Goal: Task Accomplishment & Management: Use online tool/utility

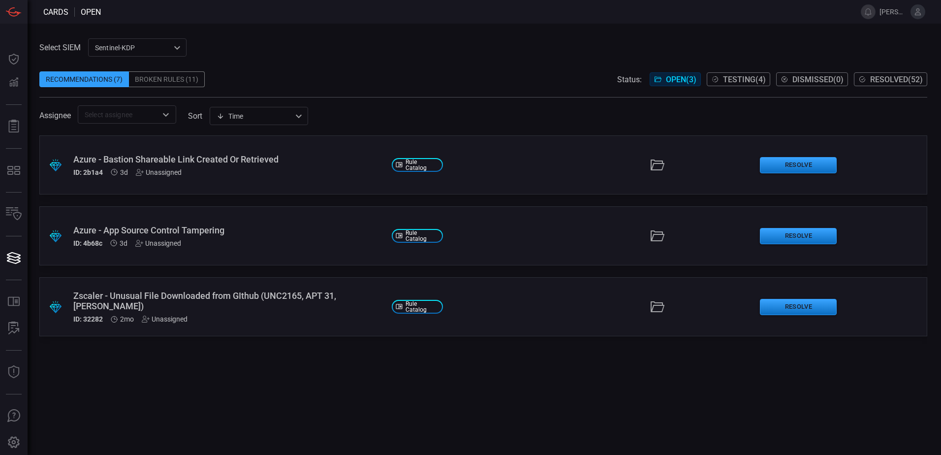
click at [309, 164] on div "Azure - Bastion Shareable Link Created Or Retrieved ID: 2b1a4 3d Unassigned" at bounding box center [228, 165] width 311 height 22
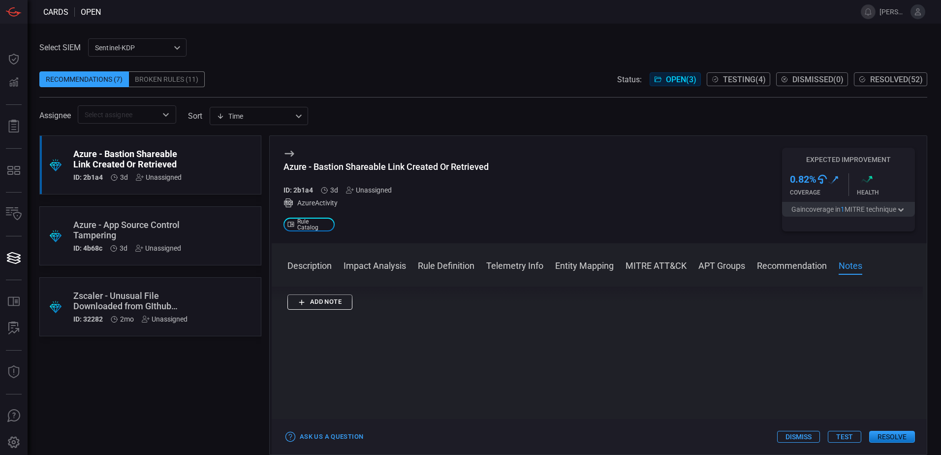
scroll to position [1033, 0]
click at [842, 432] on button "Test" at bounding box center [844, 437] width 33 height 12
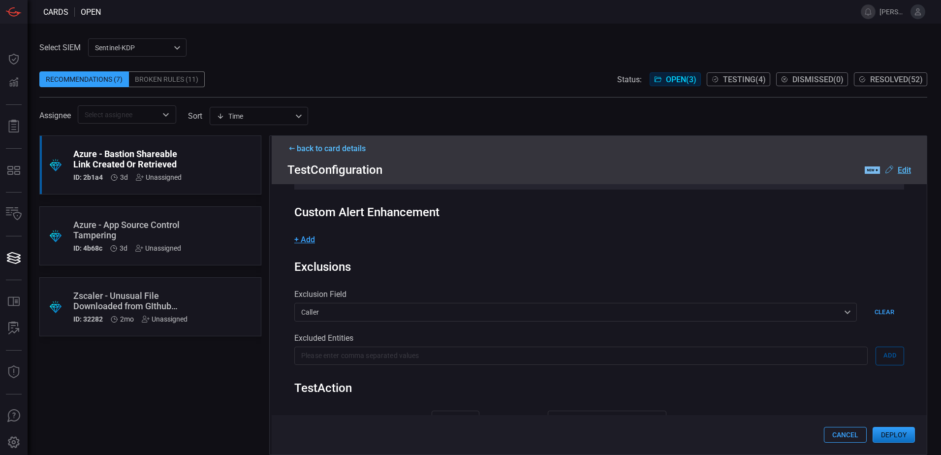
scroll to position [197, 0]
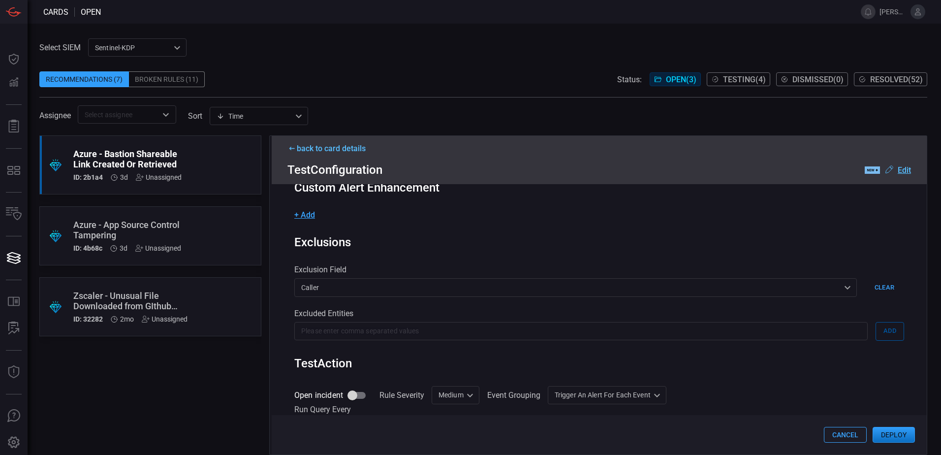
click at [349, 396] on input "Open incident" at bounding box center [352, 395] width 56 height 19
checkbox input "true"
drag, startPoint x: 442, startPoint y: 393, endPoint x: 442, endPoint y: 399, distance: 6.4
click at [442, 393] on div "Medium Medium Informational Low Medium High ​" at bounding box center [456, 395] width 48 height 18
click at [446, 432] on div "High" at bounding box center [442, 435] width 15 height 10
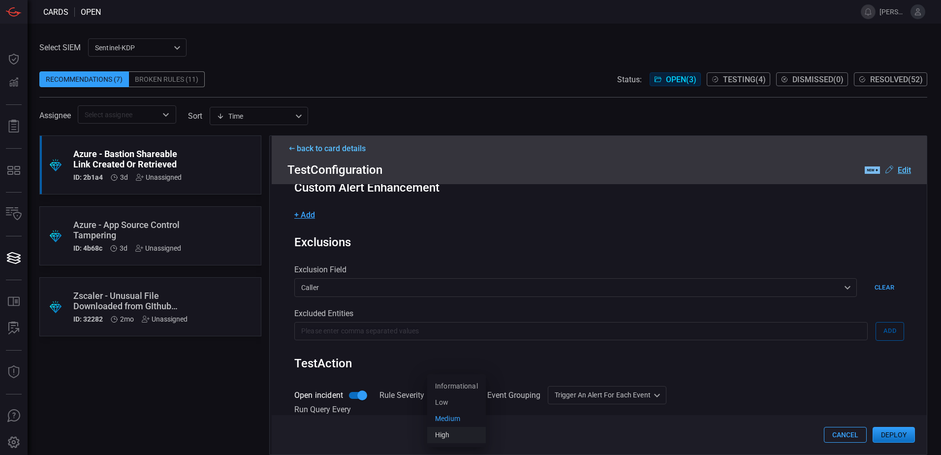
type input "High"
drag, startPoint x: 545, startPoint y: 343, endPoint x: 545, endPoint y: 349, distance: 6.4
click at [545, 346] on div "Rule Details rule Name Name of the rule that will be created in the SIEM. Azure…" at bounding box center [599, 319] width 655 height 270
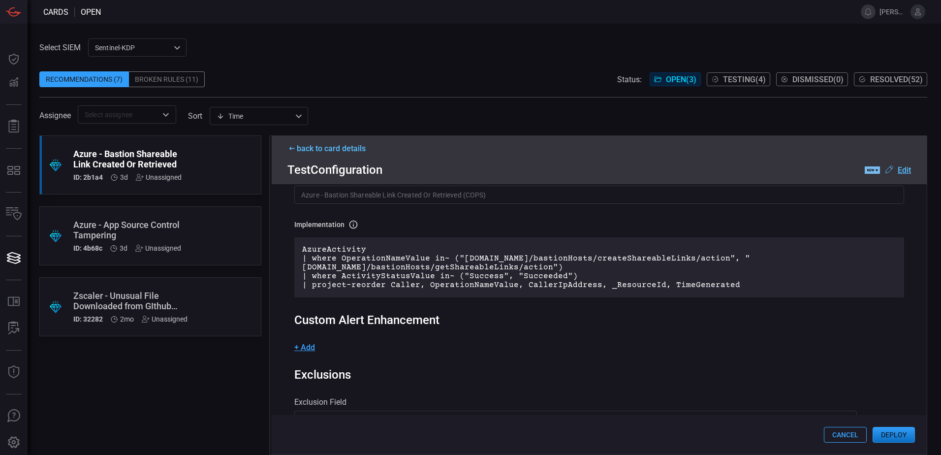
scroll to position [0, 0]
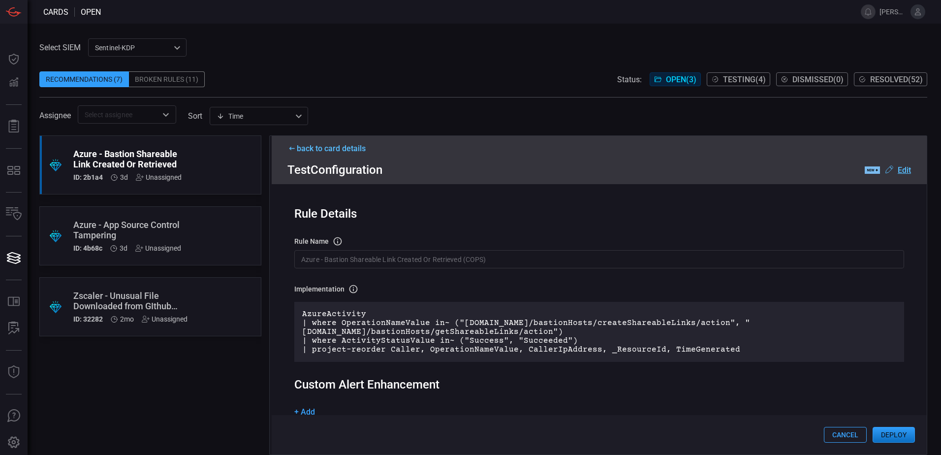
click at [292, 149] on icon at bounding box center [291, 148] width 5 height 3
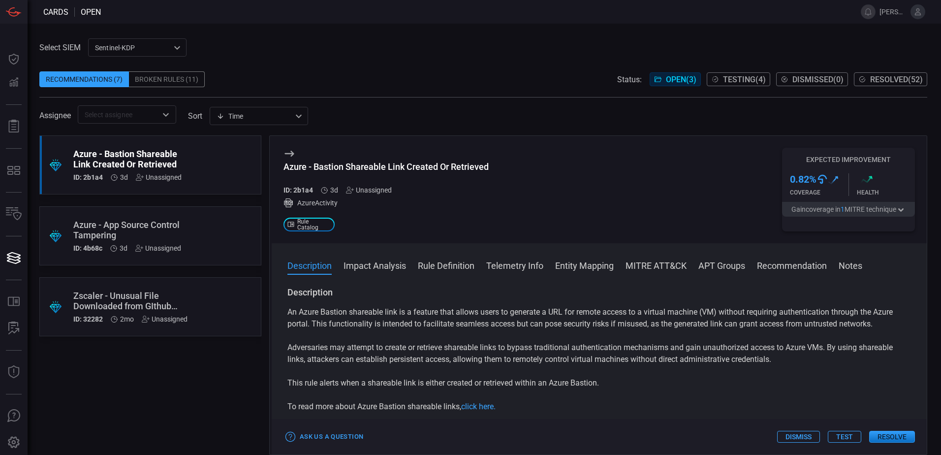
click at [835, 435] on button "Test" at bounding box center [844, 437] width 33 height 12
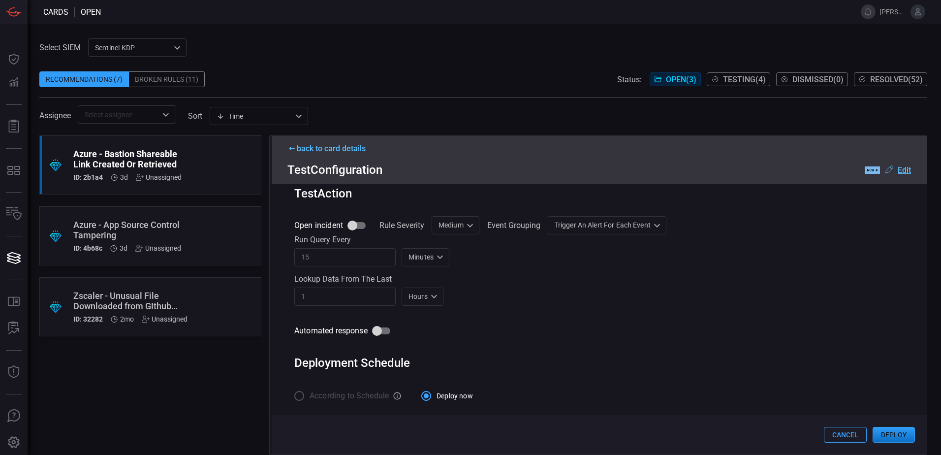
scroll to position [371, 0]
click at [352, 224] on input "Open incident" at bounding box center [352, 224] width 56 height 19
checkbox input "true"
click at [461, 225] on div "Medium Medium ​" at bounding box center [456, 224] width 48 height 18
click at [455, 290] on li "High" at bounding box center [456, 293] width 59 height 16
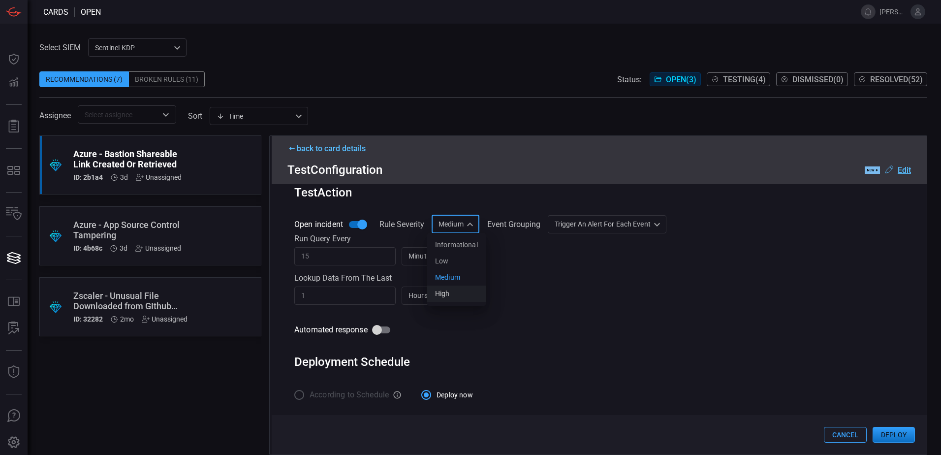
type input "High"
click at [886, 440] on button "Deploy" at bounding box center [894, 435] width 42 height 16
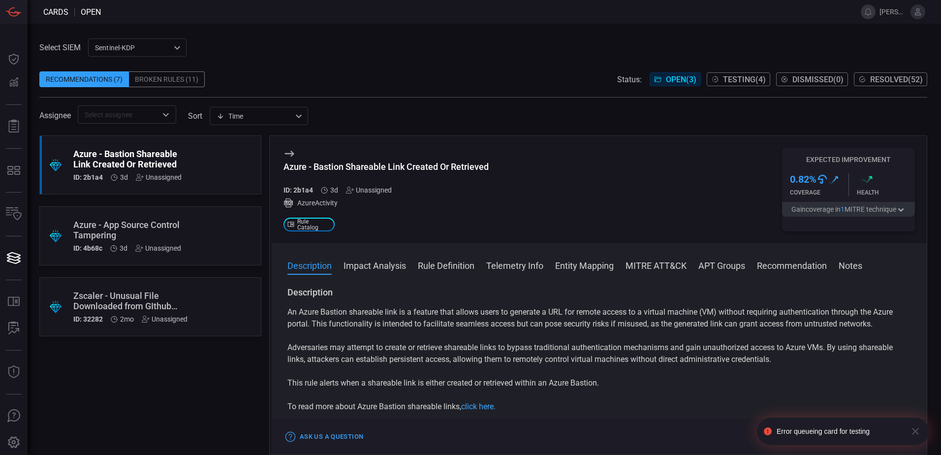
click at [120, 222] on div "Azure - App Source Control Tampering" at bounding box center [131, 229] width 117 height 21
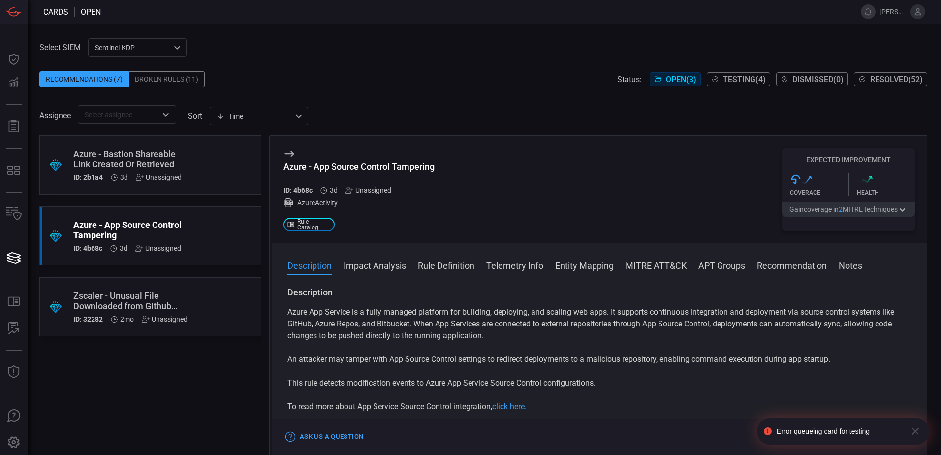
click at [127, 166] on div "Azure - Bastion Shareable Link Created Or Retrieved" at bounding box center [131, 159] width 117 height 21
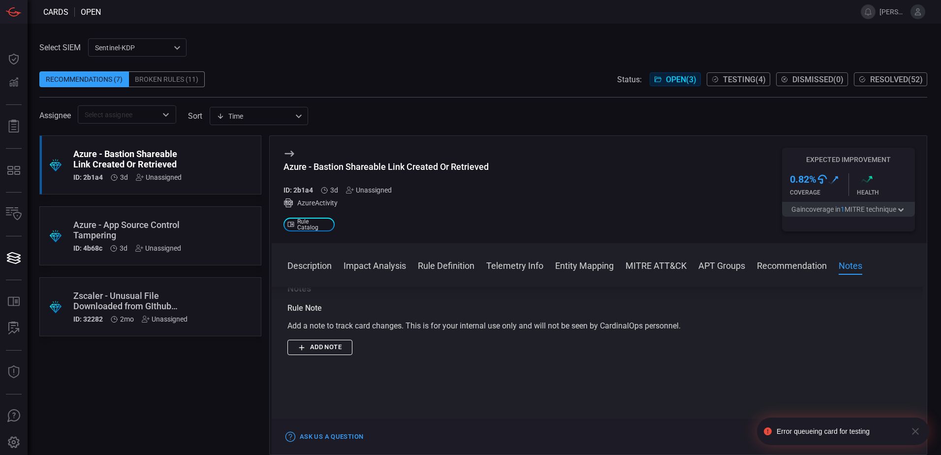
scroll to position [1052, 0]
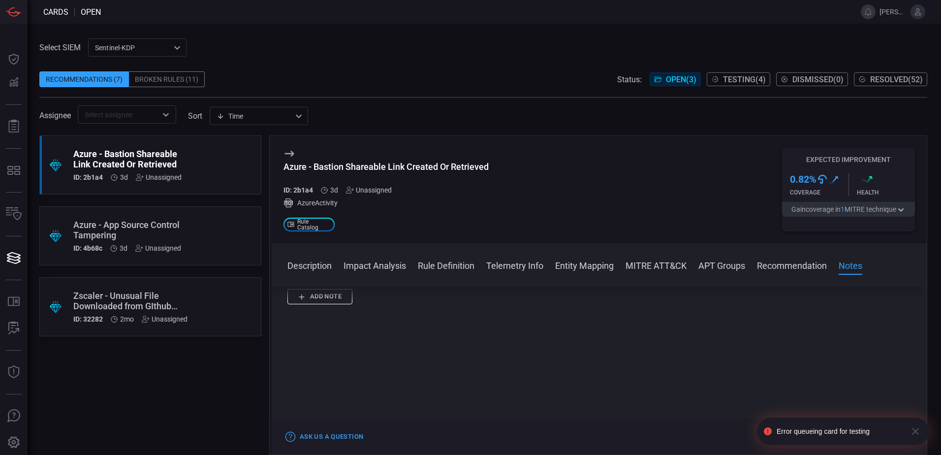
drag, startPoint x: 917, startPoint y: 432, endPoint x: 887, endPoint y: 438, distance: 30.1
click at [917, 432] on icon "button" at bounding box center [915, 431] width 12 height 12
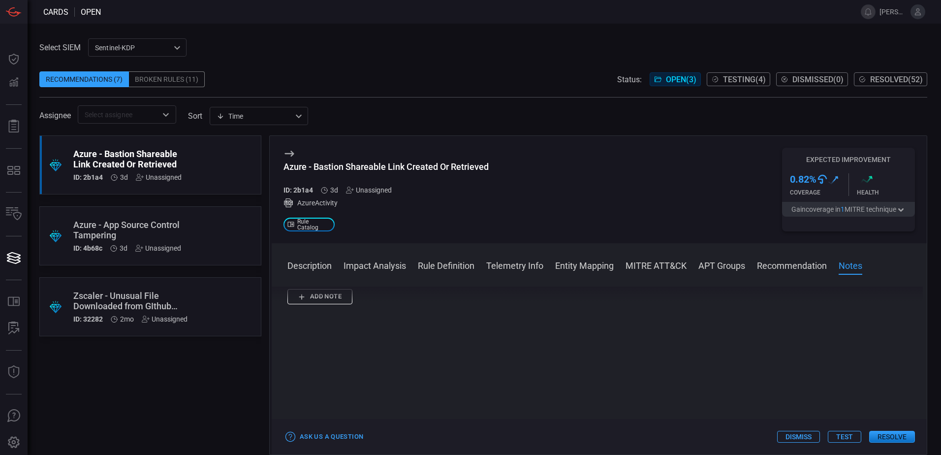
click at [842, 439] on button "Test" at bounding box center [844, 437] width 33 height 12
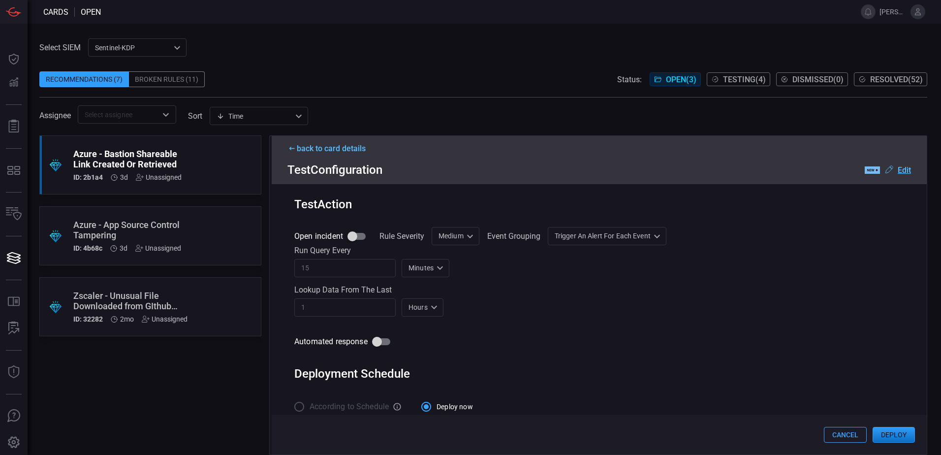
scroll to position [371, 0]
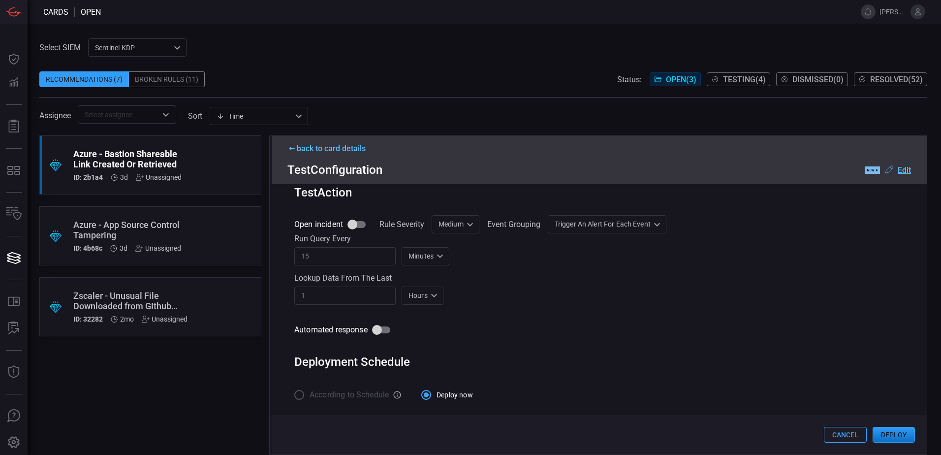
click at [358, 221] on input "Open incident" at bounding box center [352, 224] width 56 height 19
checkbox input "true"
click at [440, 224] on div "Medium Medium ​" at bounding box center [456, 224] width 48 height 18
click at [442, 296] on div "High" at bounding box center [442, 293] width 15 height 10
type input "High"
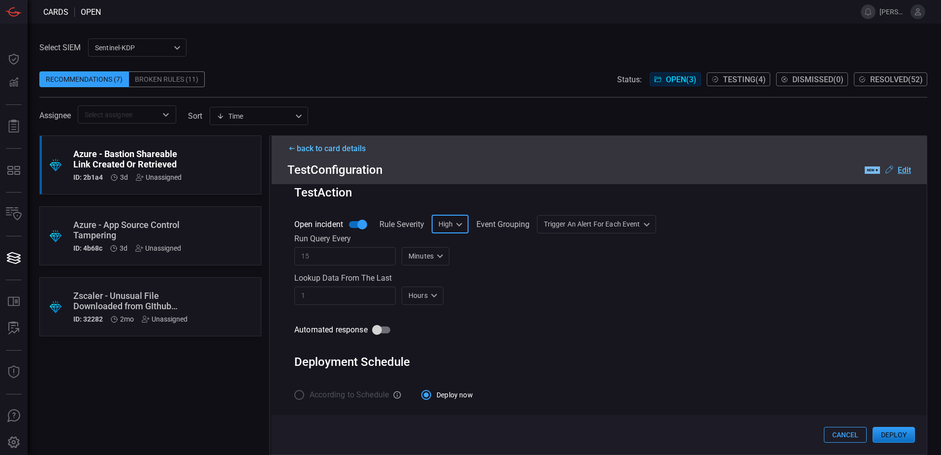
click at [890, 430] on button "Deploy" at bounding box center [894, 435] width 42 height 16
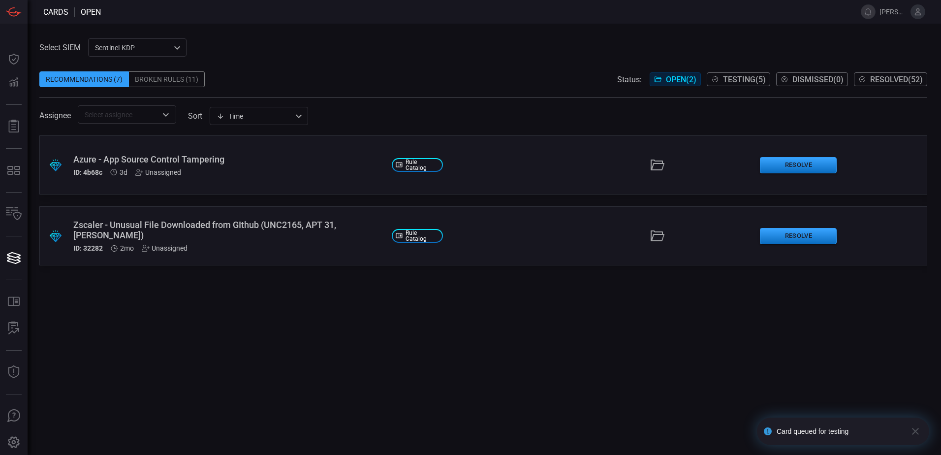
click at [200, 160] on div "Azure - App Source Control Tampering" at bounding box center [228, 159] width 311 height 10
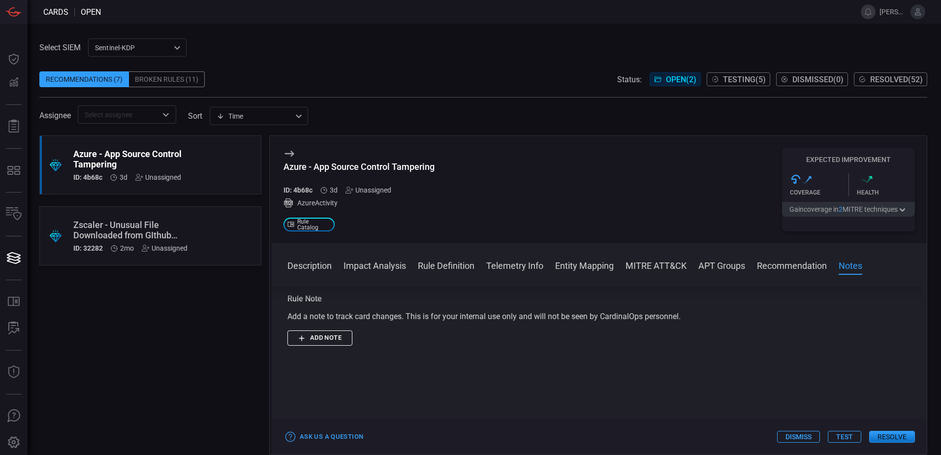
scroll to position [842, 0]
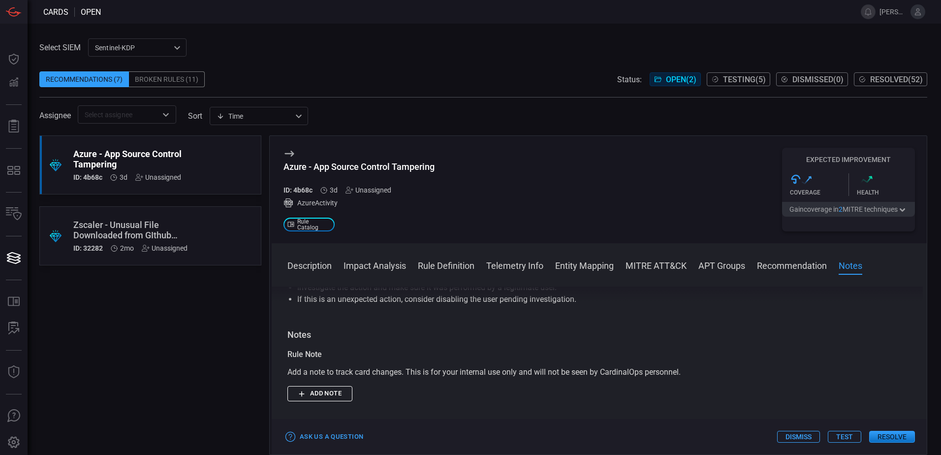
click at [837, 432] on button "Test" at bounding box center [844, 437] width 33 height 12
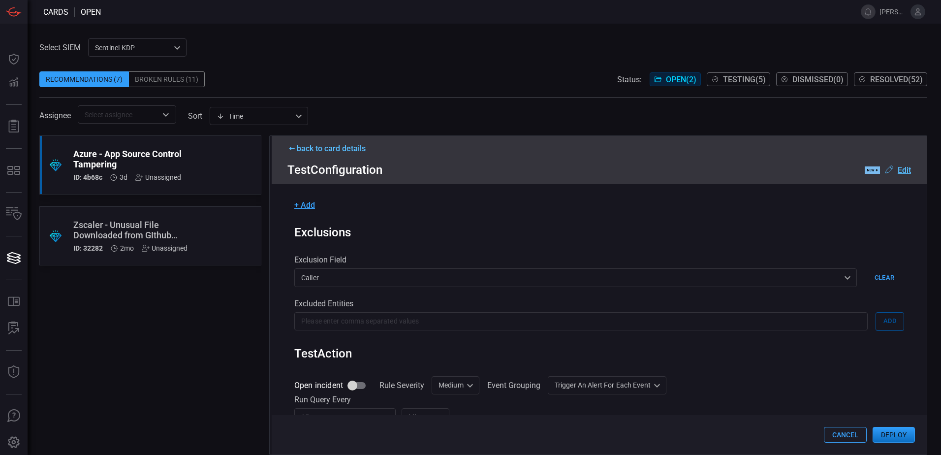
scroll to position [295, 0]
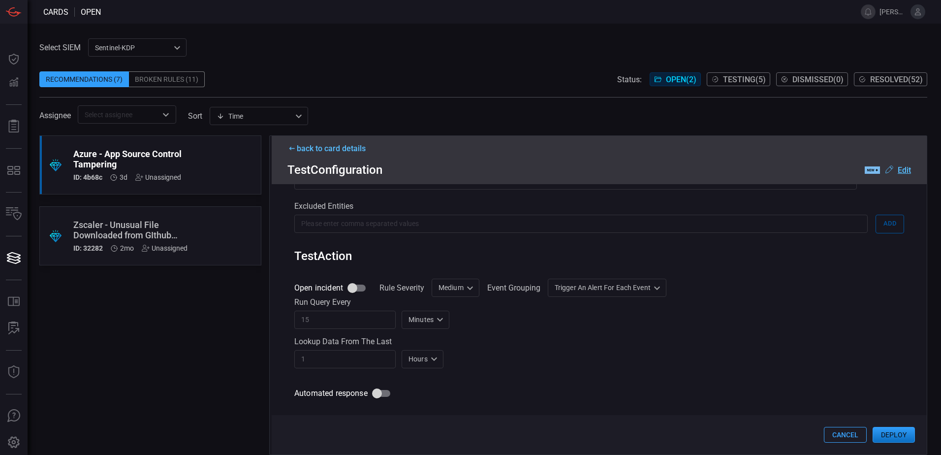
click at [365, 291] on input "Open incident" at bounding box center [352, 288] width 56 height 19
checkbox input "true"
click at [447, 291] on div "Medium Medium Informational Low Medium High ​" at bounding box center [456, 288] width 48 height 18
click at [453, 354] on li "High" at bounding box center [456, 360] width 59 height 16
type input "High"
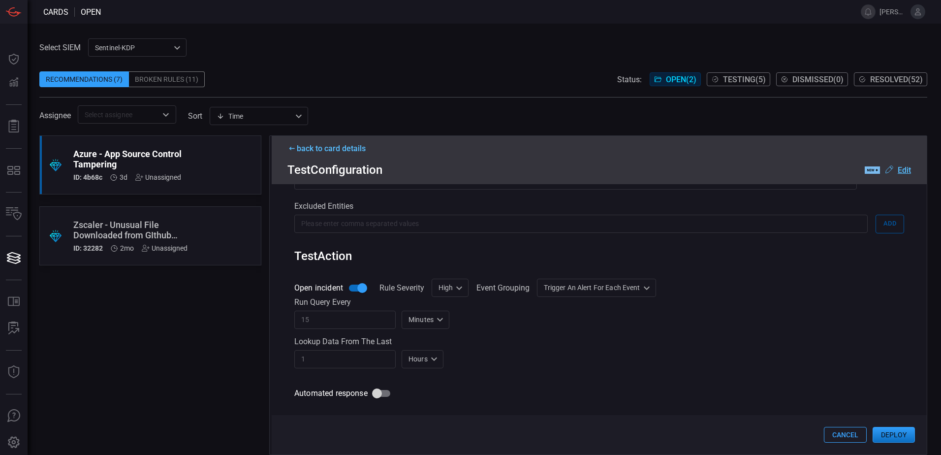
click at [567, 343] on div "Lookup data from the last" at bounding box center [599, 341] width 610 height 9
click at [890, 435] on button "Deploy" at bounding box center [894, 435] width 42 height 16
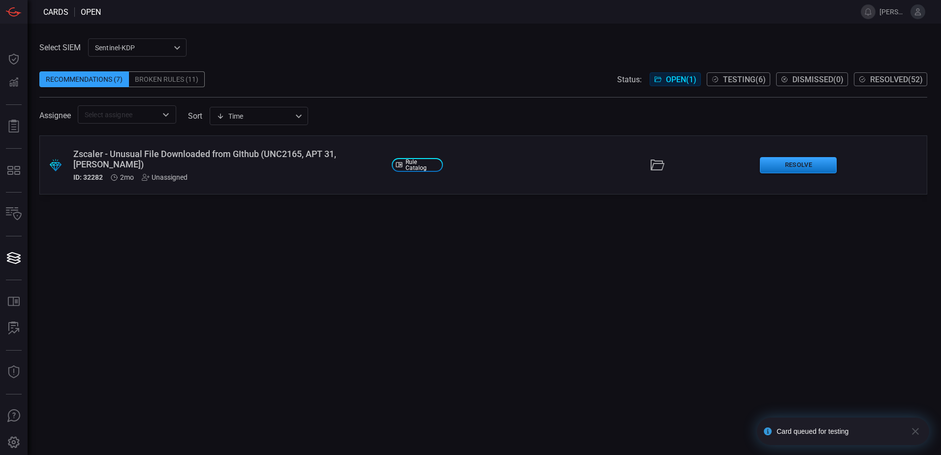
click at [233, 173] on div "ID: 32282 2mo Unassigned" at bounding box center [228, 177] width 311 height 8
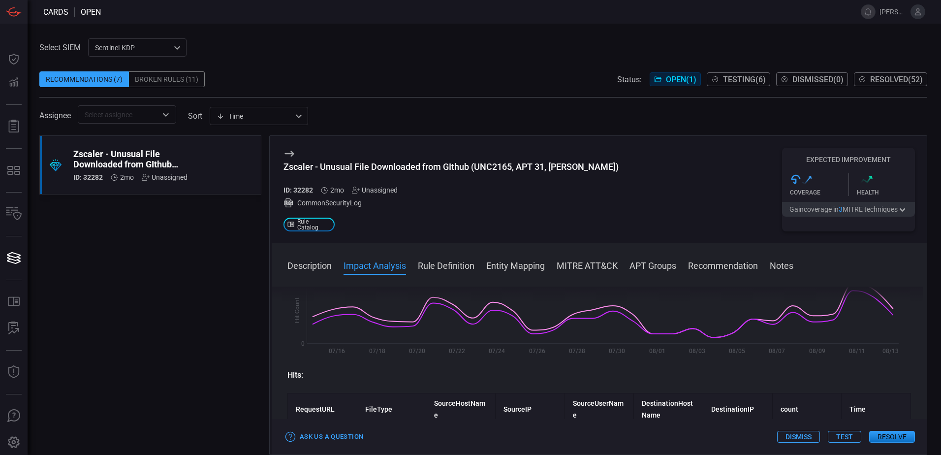
scroll to position [148, 0]
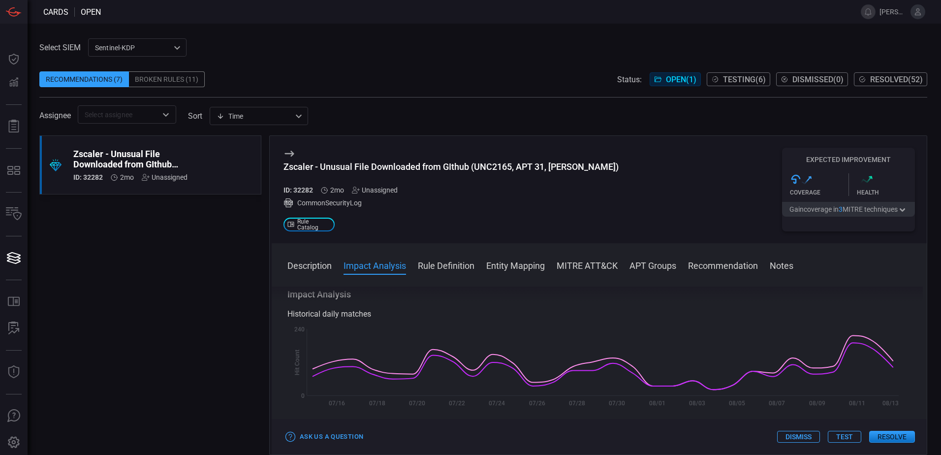
click at [739, 76] on span "Testing ( 6 )" at bounding box center [744, 79] width 43 height 9
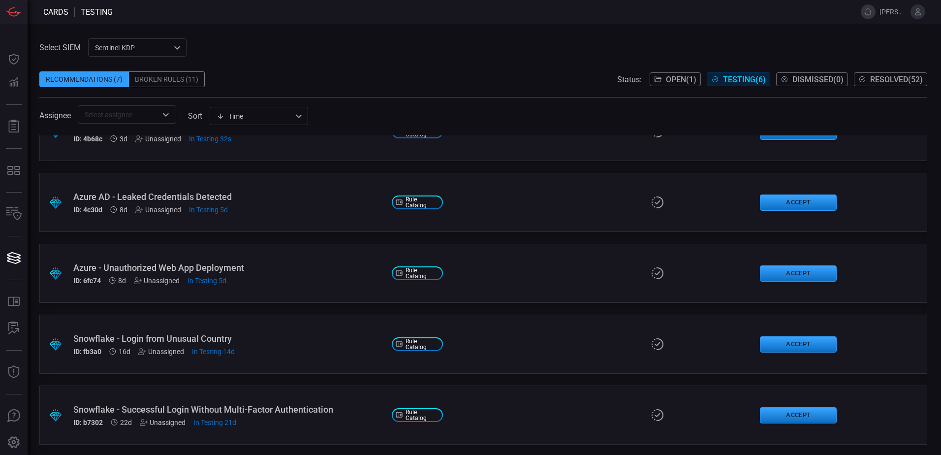
scroll to position [106, 0]
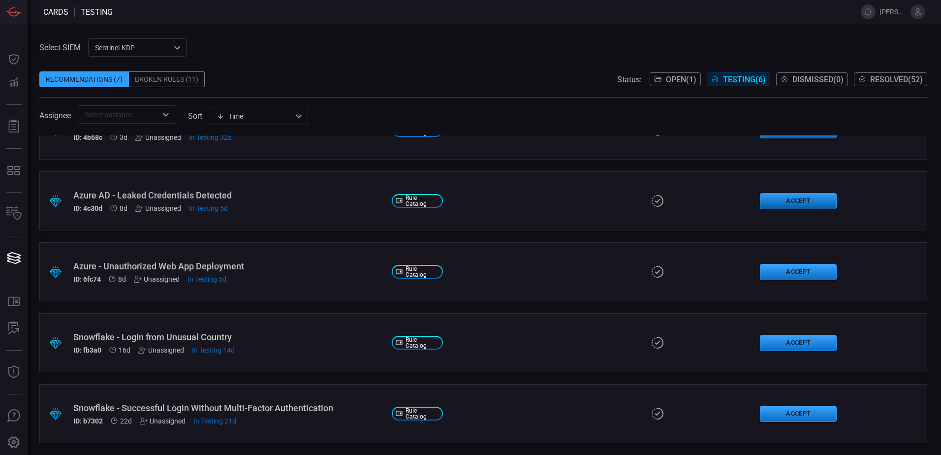
click at [773, 194] on button "Accept" at bounding box center [798, 201] width 77 height 16
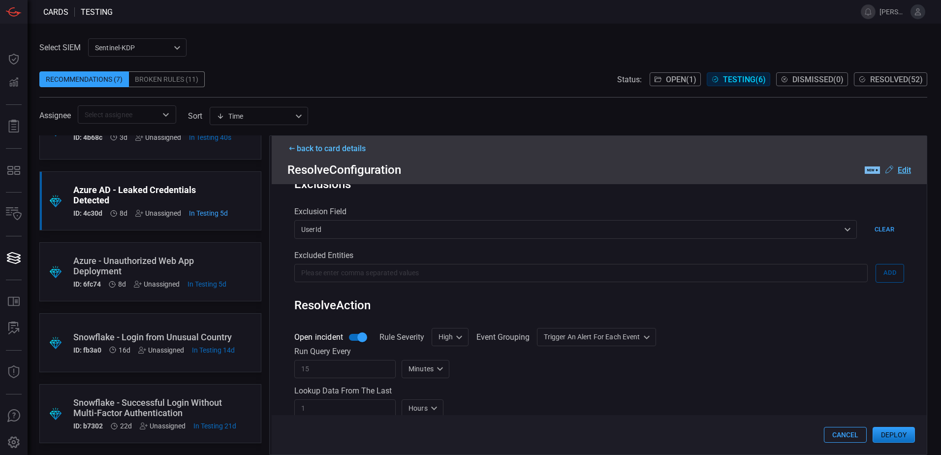
scroll to position [362, 0]
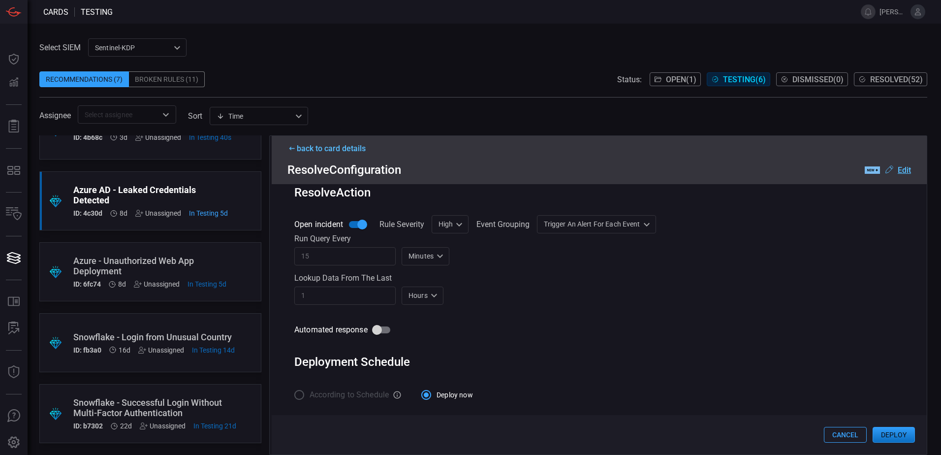
click at [887, 433] on button "Deploy" at bounding box center [894, 435] width 42 height 16
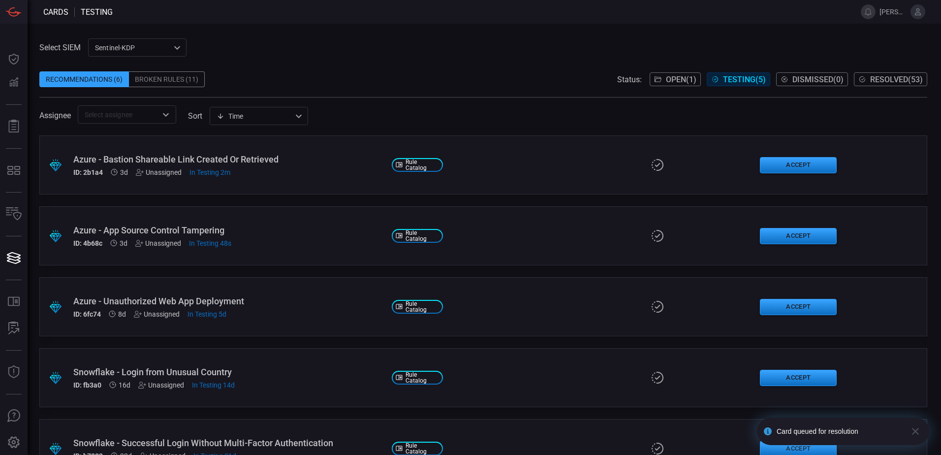
click at [317, 306] on div "Azure - Unauthorized Web App Deployment ID: 6fc74 8d Unassigned In Testing 5d" at bounding box center [228, 307] width 311 height 22
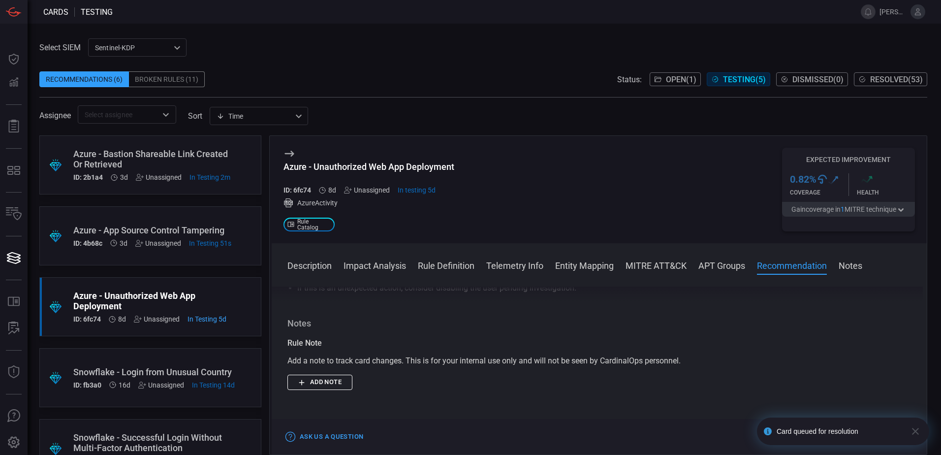
scroll to position [932, 0]
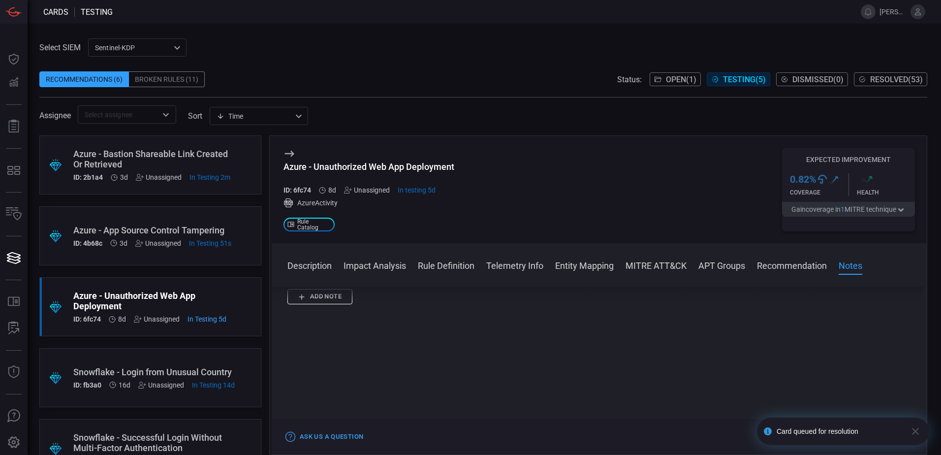
click at [909, 432] on icon "button" at bounding box center [915, 431] width 12 height 12
click at [899, 438] on button "Accept" at bounding box center [894, 437] width 42 height 12
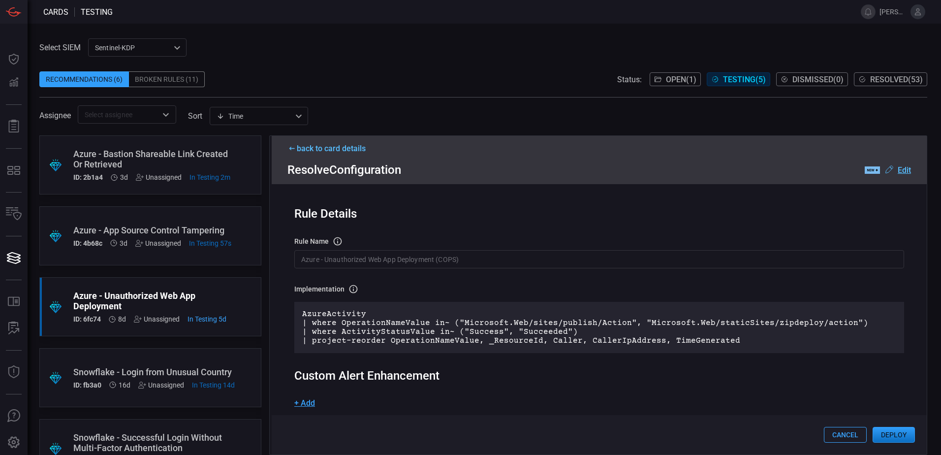
click at [895, 434] on button "Deploy" at bounding box center [894, 435] width 42 height 16
